Goal: Use online tool/utility: Utilize a website feature to perform a specific function

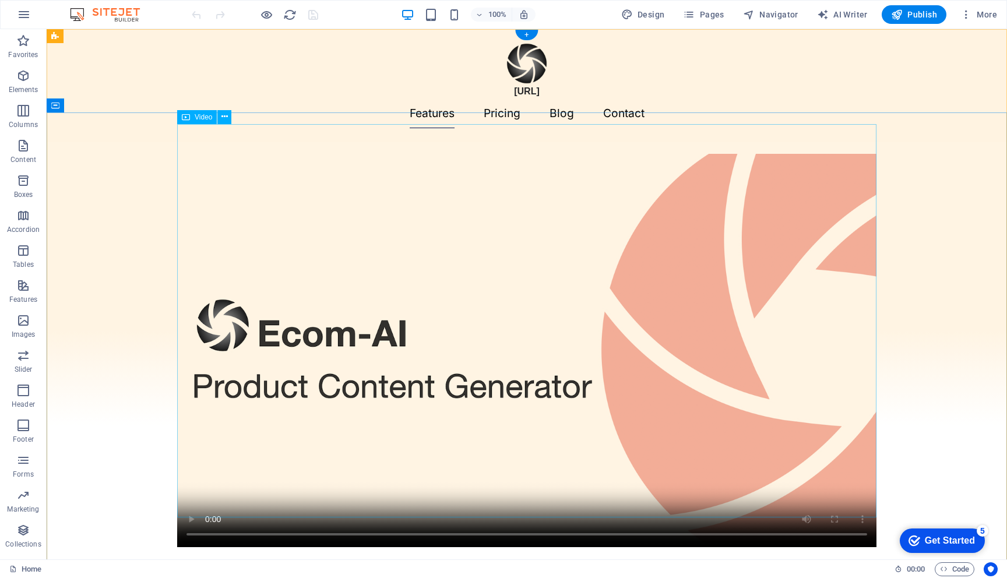
click at [283, 181] on figure at bounding box center [526, 350] width 699 height 393
select select "%"
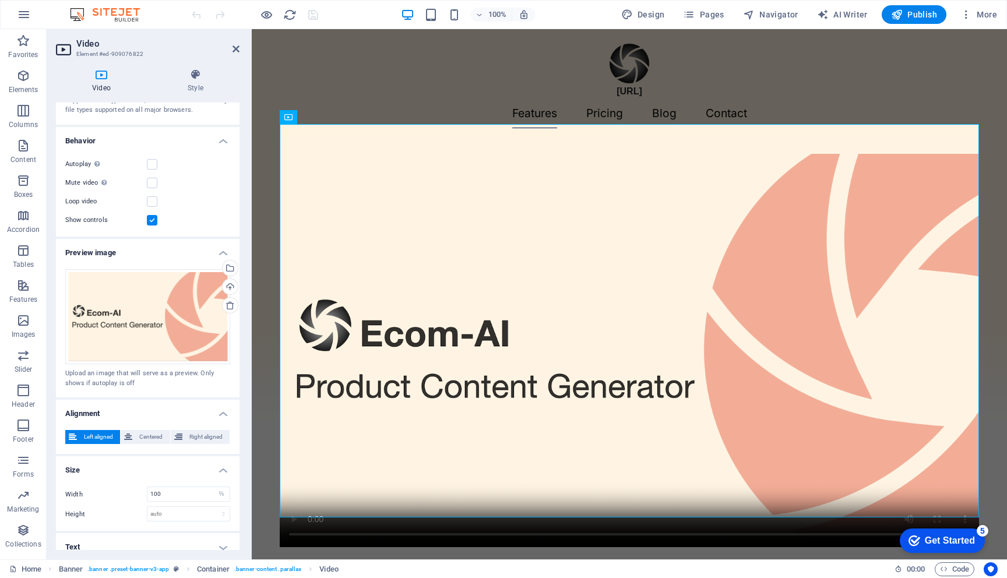
scroll to position [97, 0]
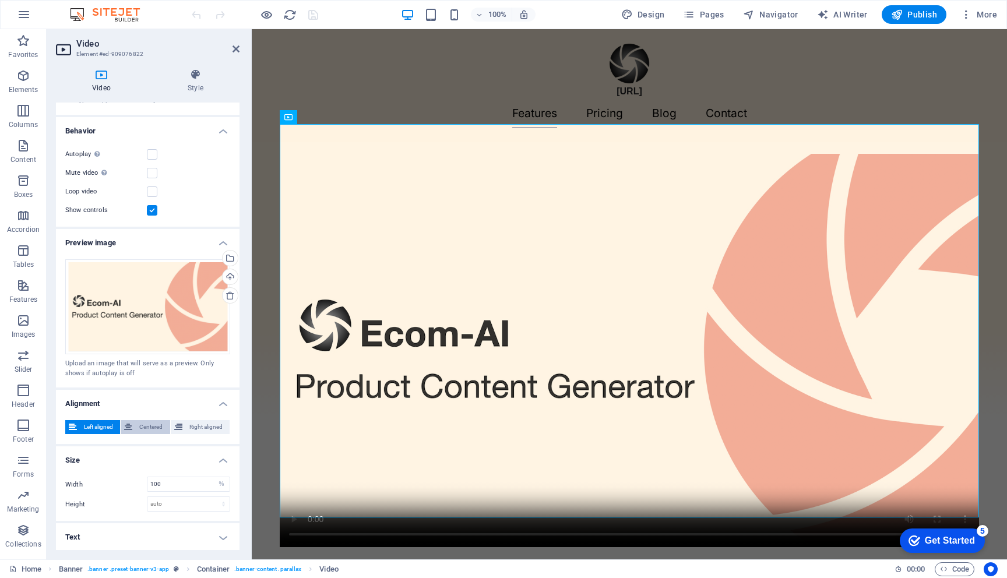
click at [147, 425] on span "Centered" at bounding box center [151, 427] width 30 height 14
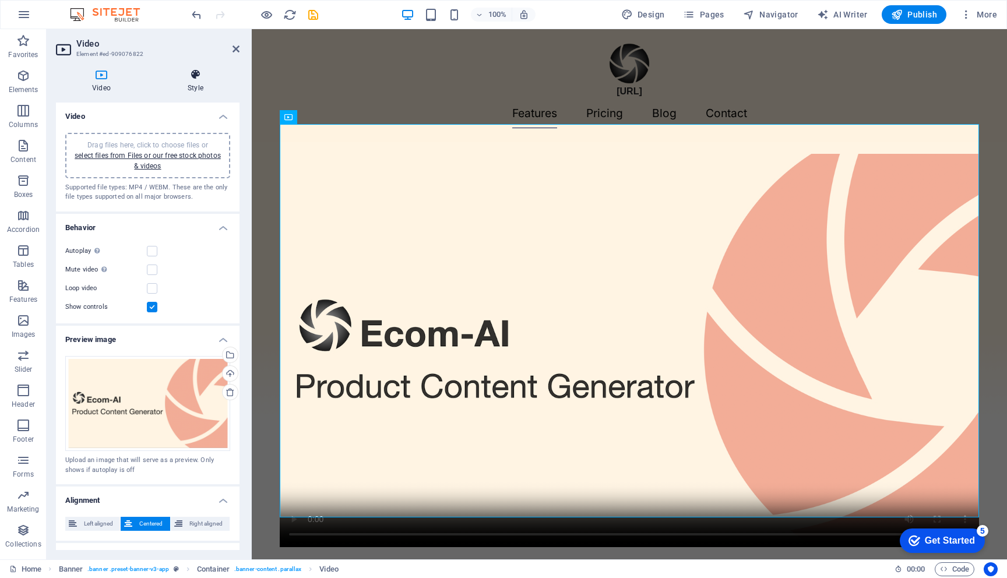
click at [191, 76] on icon at bounding box center [195, 75] width 88 height 12
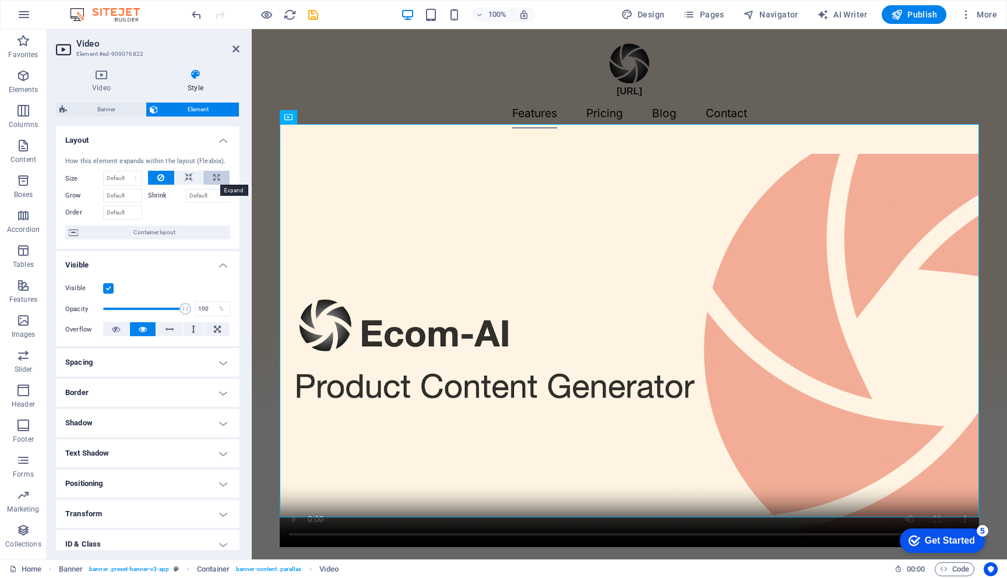
click at [213, 176] on icon at bounding box center [216, 178] width 6 height 14
type input "100"
select select "%"
click at [314, 13] on icon "save" at bounding box center [312, 14] width 13 height 13
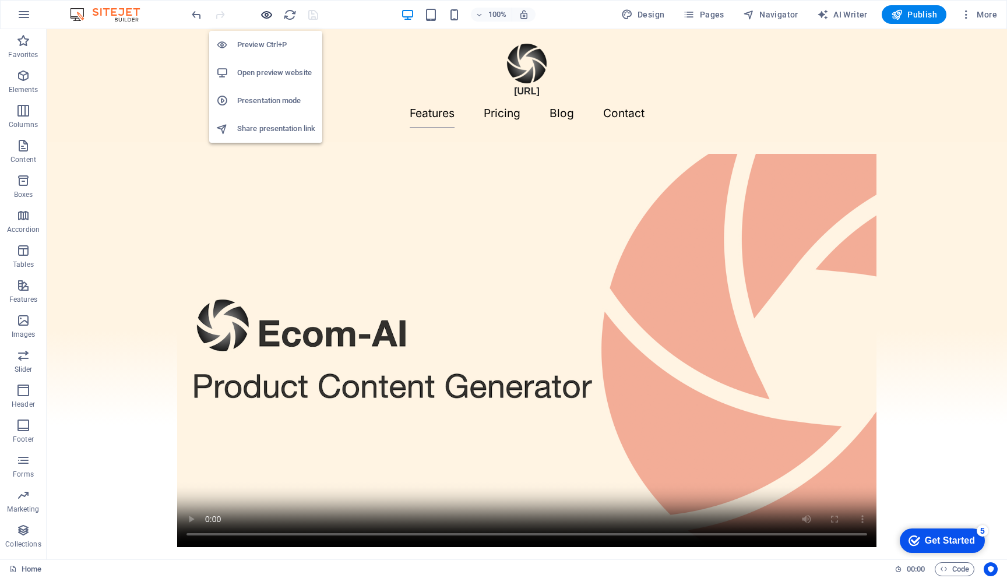
click at [0, 0] on icon "button" at bounding box center [0, 0] width 0 height 0
